Goal: Feedback & Contribution: Contribute content

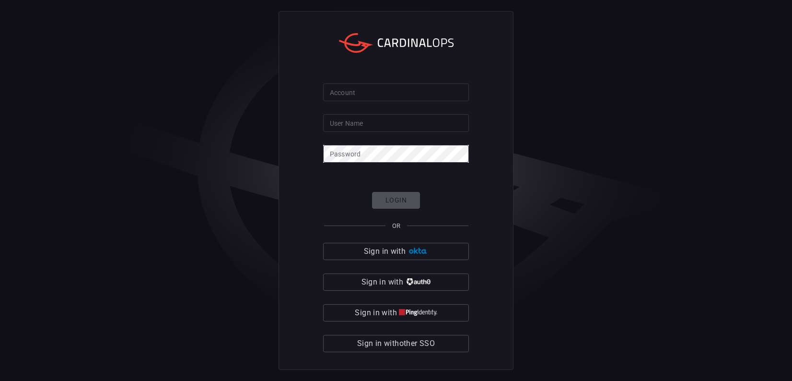
type input "[PERSON_NAME].[PERSON_NAME]"
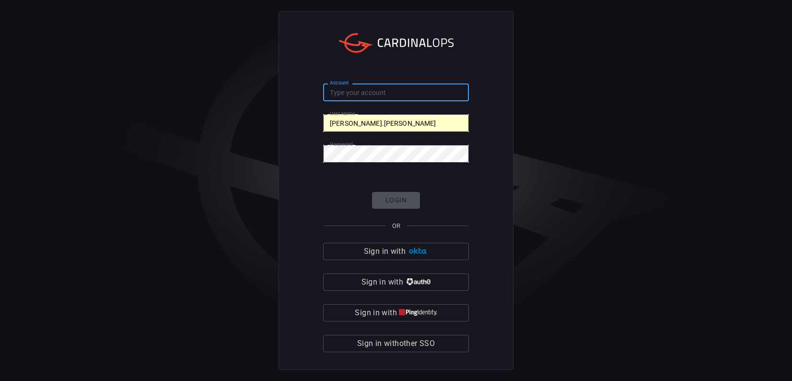
drag, startPoint x: 384, startPoint y: 90, endPoint x: 375, endPoint y: 91, distance: 8.2
click at [382, 90] on input "Account" at bounding box center [396, 92] width 146 height 18
paste input "Pepsico-Core"
type input "Pepsico-Core"
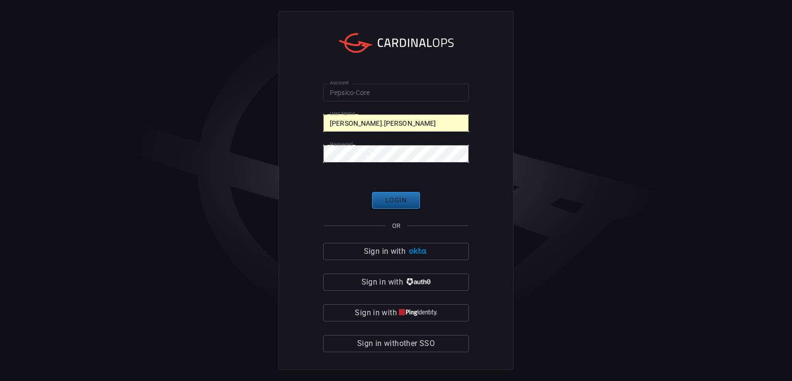
click at [416, 201] on button "Login" at bounding box center [396, 200] width 48 height 17
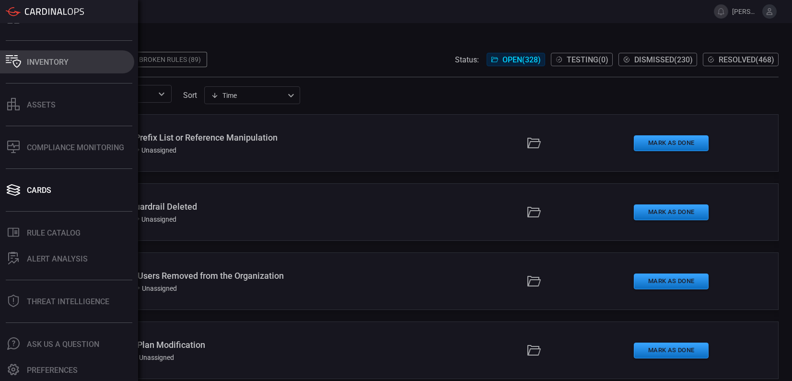
scroll to position [211, 0]
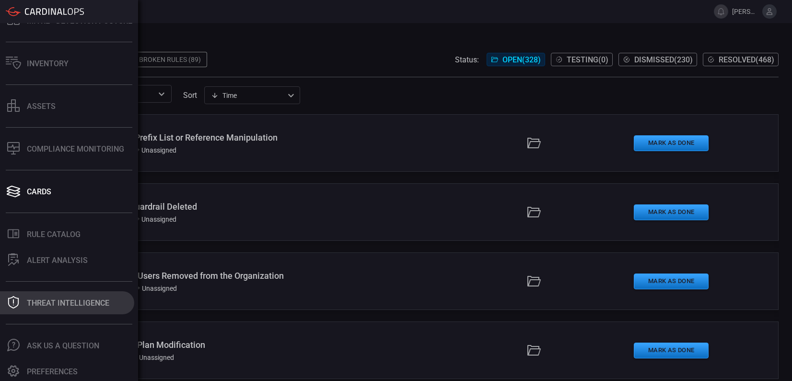
click at [47, 301] on div "Threat Intelligence" at bounding box center [68, 302] width 82 height 9
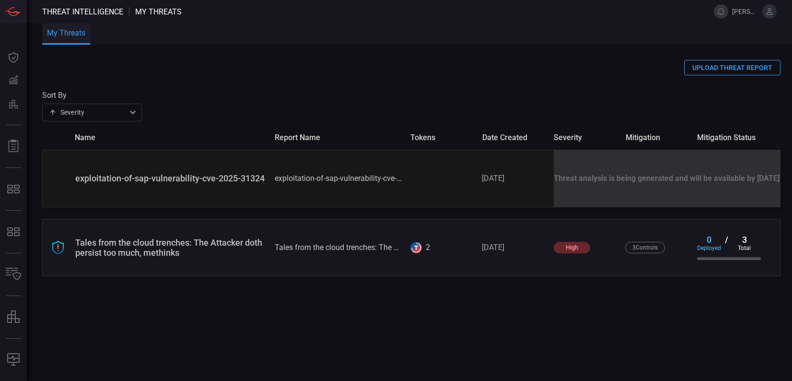
click at [727, 68] on button "UPLOAD THREAT REPORT" at bounding box center [732, 67] width 96 height 15
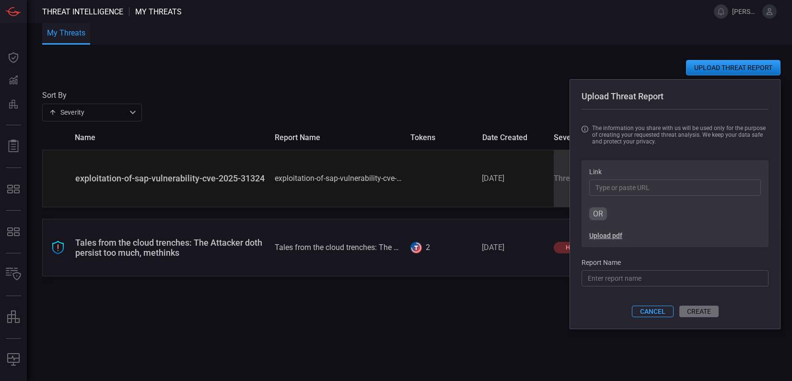
click at [615, 185] on input "Link" at bounding box center [675, 187] width 172 height 16
paste input "[URL][DOMAIN_NAME]"
type input "[URL][DOMAIN_NAME]"
type input "self-propagating-malware-spreads-via-whatsapp.html"
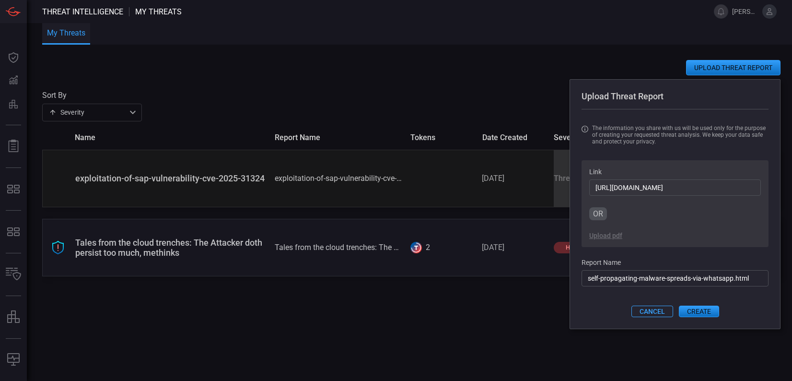
type input "[URL][DOMAIN_NAME]"
drag, startPoint x: 750, startPoint y: 278, endPoint x: 579, endPoint y: 269, distance: 171.4
click at [579, 269] on section "Upload Threat Report The information you share with us will be used only for th…" at bounding box center [675, 204] width 211 height 250
drag, startPoint x: 755, startPoint y: 275, endPoint x: 593, endPoint y: 274, distance: 161.6
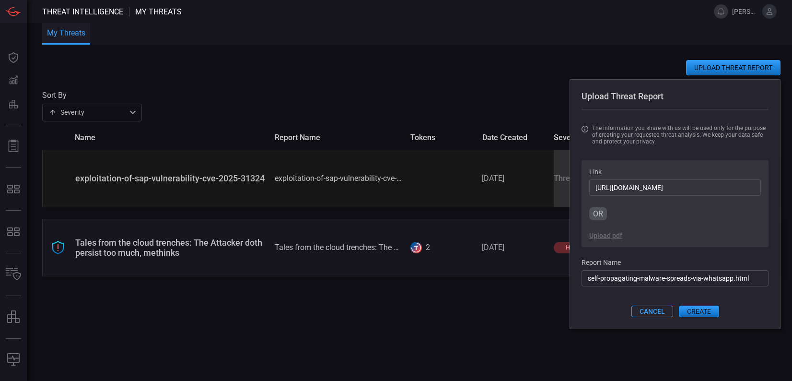
click at [593, 274] on input "self-propagating-malware-spreads-via-whatsapp.html" at bounding box center [675, 278] width 187 height 16
type input "s"
type input "Whatsapp [GEOGRAPHIC_DATA]"
click at [695, 312] on button "CREATE" at bounding box center [699, 311] width 40 height 12
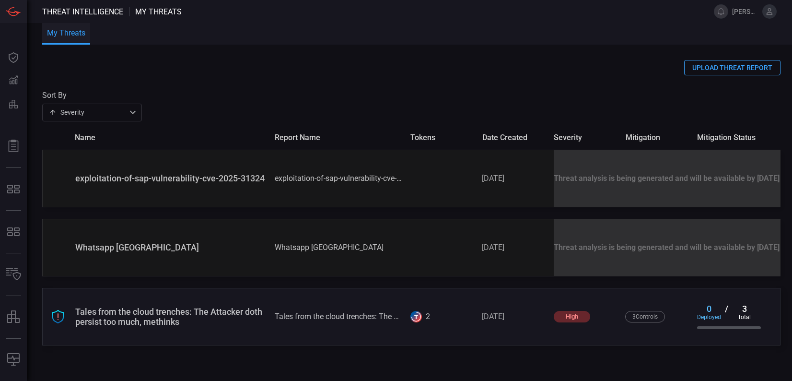
click at [748, 12] on span "[PERSON_NAME].[PERSON_NAME]" at bounding box center [745, 12] width 26 height 8
click at [768, 12] on icon at bounding box center [769, 11] width 9 height 9
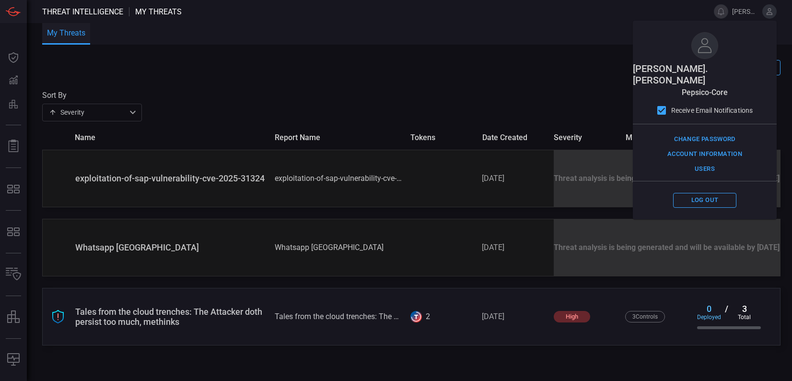
click at [595, 76] on span at bounding box center [411, 82] width 738 height 15
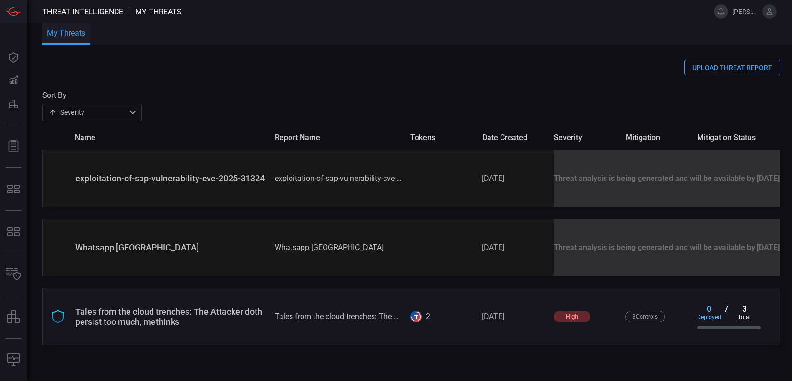
click at [773, 11] on icon at bounding box center [769, 11] width 9 height 9
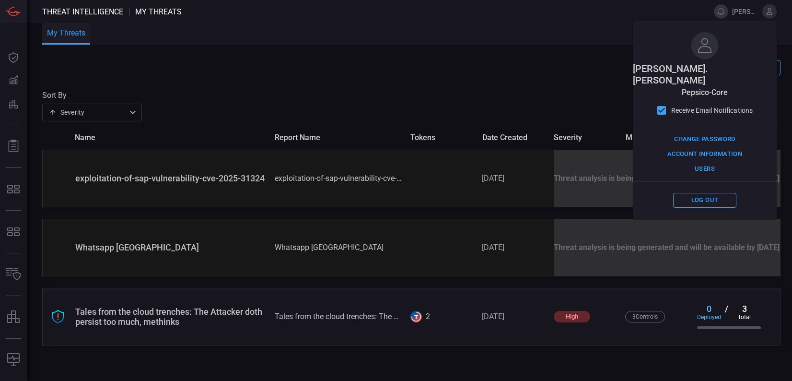
drag, startPoint x: 565, startPoint y: 69, endPoint x: 549, endPoint y: 121, distance: 54.6
click at [565, 71] on div "UPLOAD THREAT REPORT" at bounding box center [411, 67] width 738 height 15
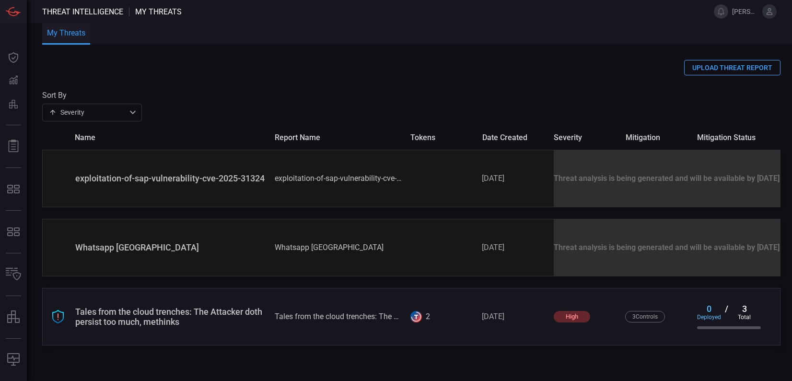
click at [179, 311] on div "Tales from the cloud trenches: The Attacker doth persist too much, methinks" at bounding box center [171, 316] width 192 height 20
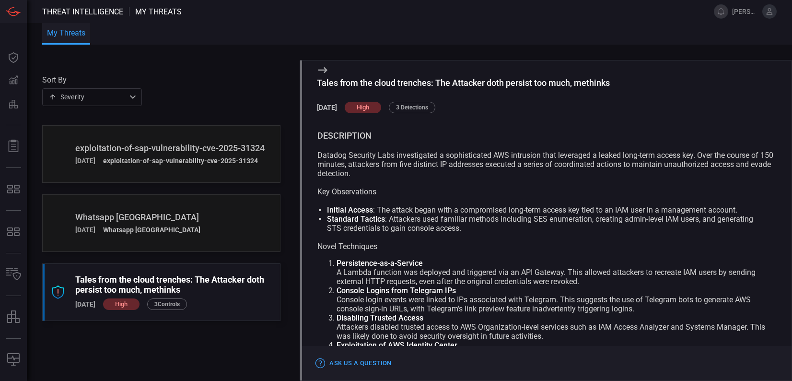
click at [616, 136] on div "description" at bounding box center [546, 135] width 459 height 7
click at [318, 69] on icon at bounding box center [323, 70] width 12 height 12
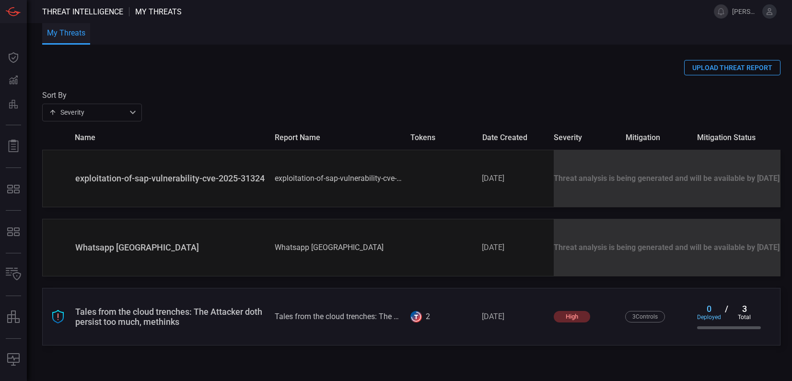
click at [187, 323] on div "Tales from the cloud trenches: The Attacker doth persist too much, methinks" at bounding box center [171, 316] width 192 height 20
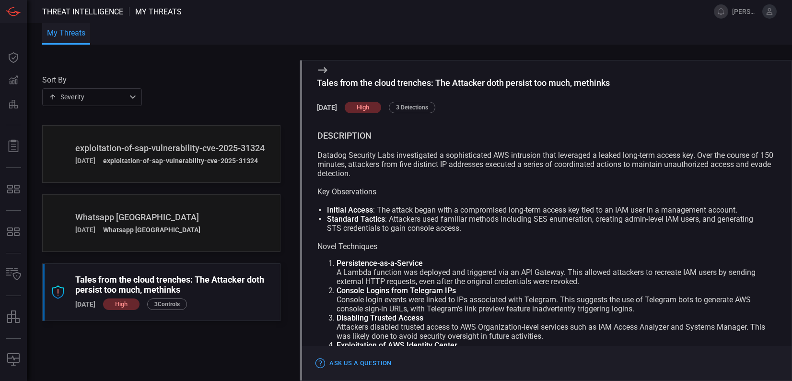
click at [321, 69] on icon at bounding box center [323, 70] width 12 height 12
